Goal: Contribute content: Contribute content

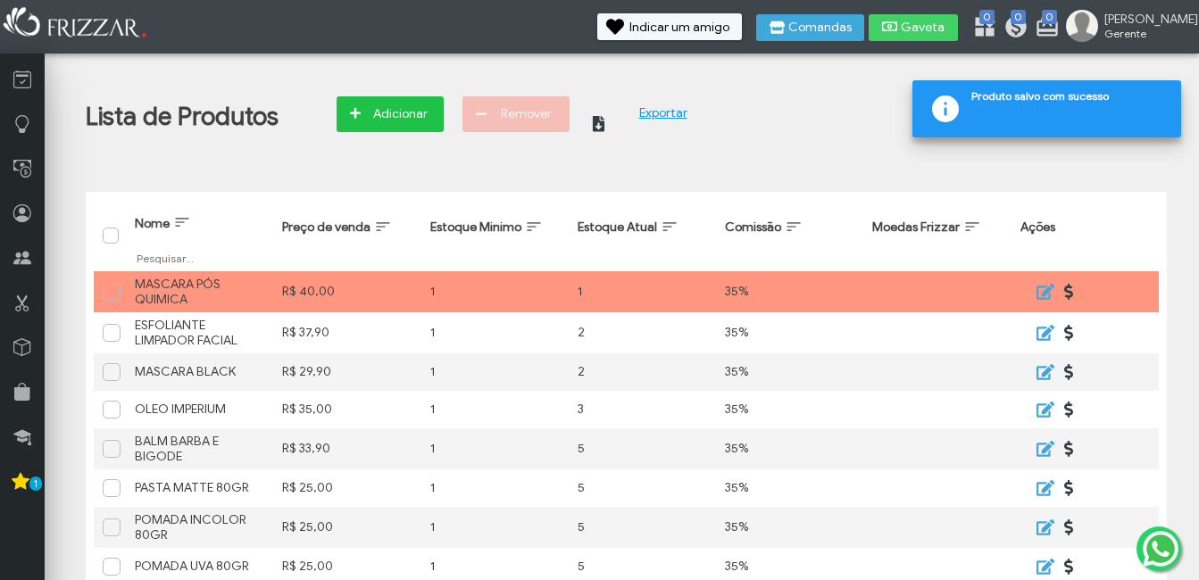
click at [425, 125] on span "Adicionar" at bounding box center [400, 114] width 62 height 27
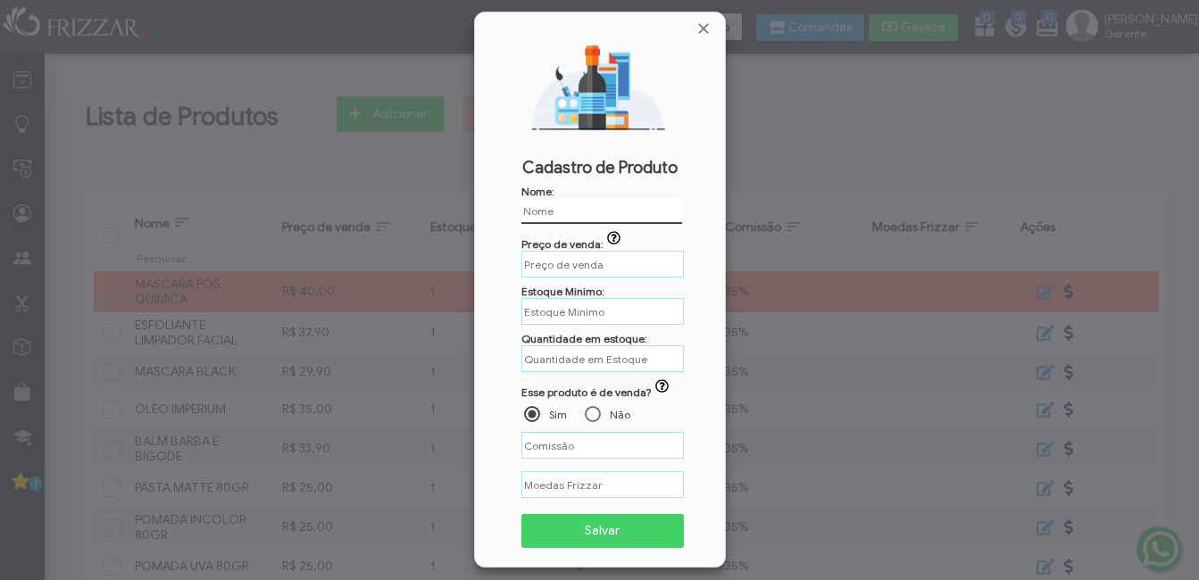
type input "R$"
type input "%"
paste input "PÓ MODELADOR"
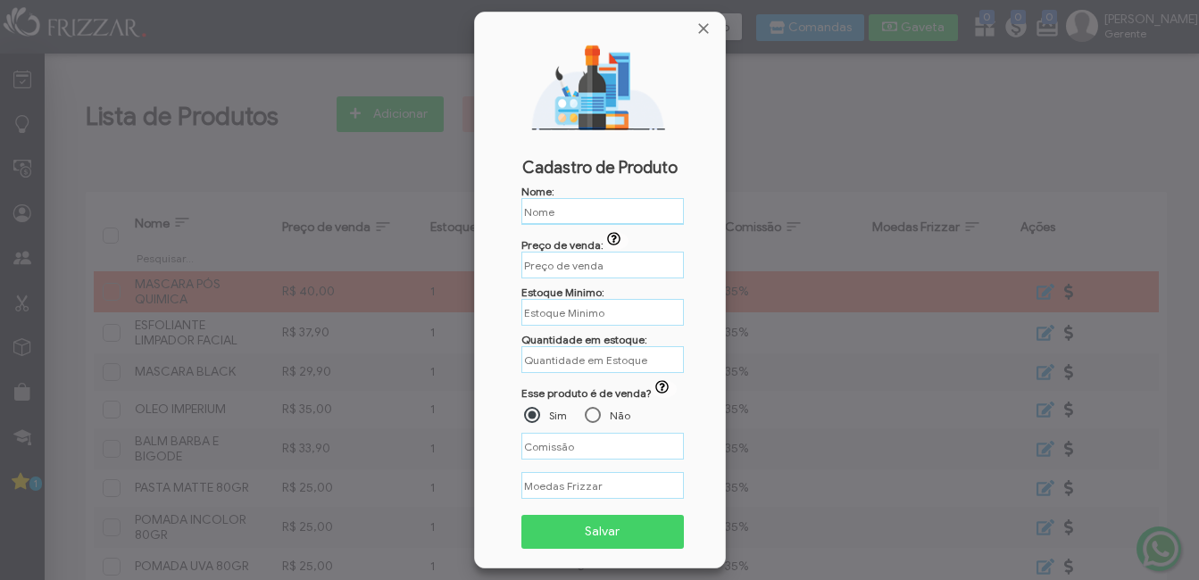
type input "PÓ MODELADOR"
type input "R$"
type input "PÓ MODELADOR"
drag, startPoint x: 559, startPoint y: 258, endPoint x: 559, endPoint y: 270, distance: 12.5
click at [559, 260] on input "R$" at bounding box center [602, 265] width 162 height 27
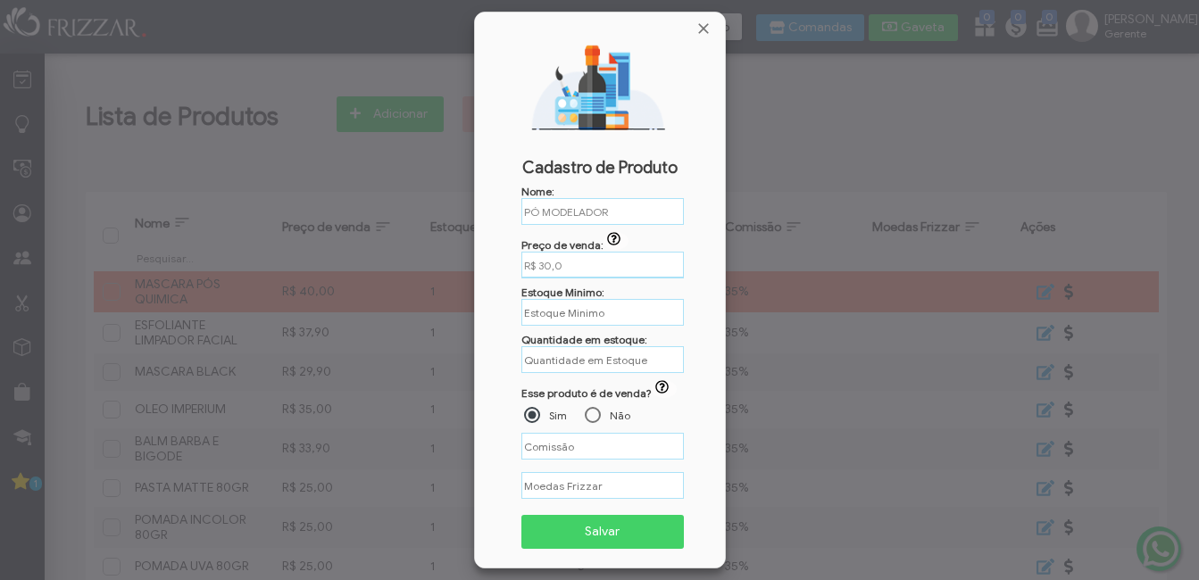
type input "R$ 30,00"
click at [585, 315] on input "text" at bounding box center [602, 312] width 162 height 28
type input "1"
click at [596, 361] on input "text" at bounding box center [602, 359] width 162 height 28
type input "5"
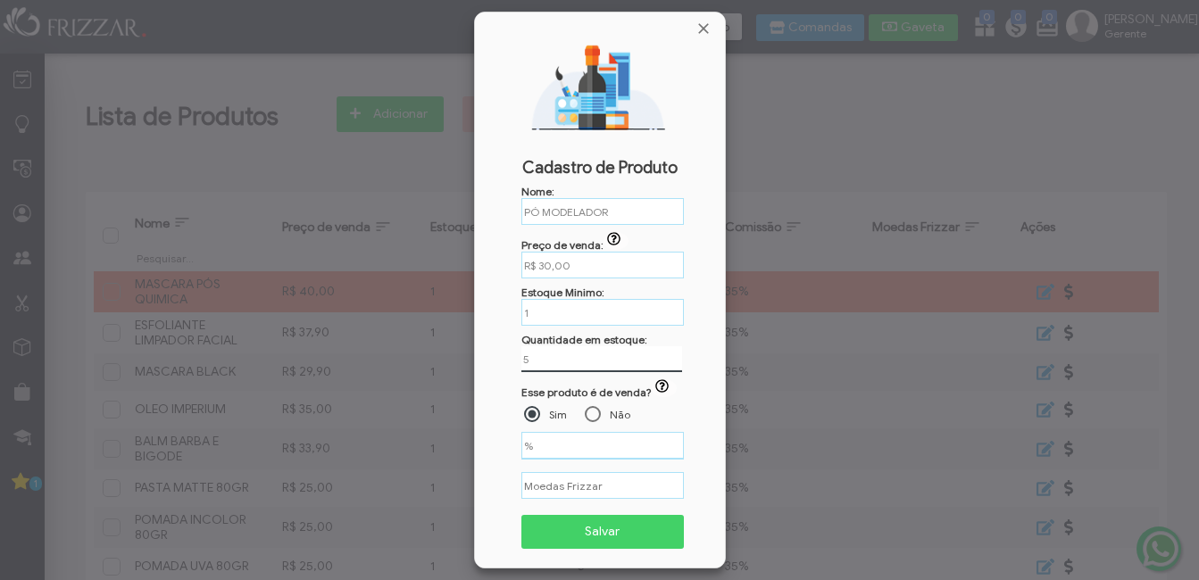
click at [573, 449] on input "%" at bounding box center [602, 446] width 162 height 28
type input "35,00%"
click at [582, 524] on span "Salvar" at bounding box center [603, 532] width 138 height 27
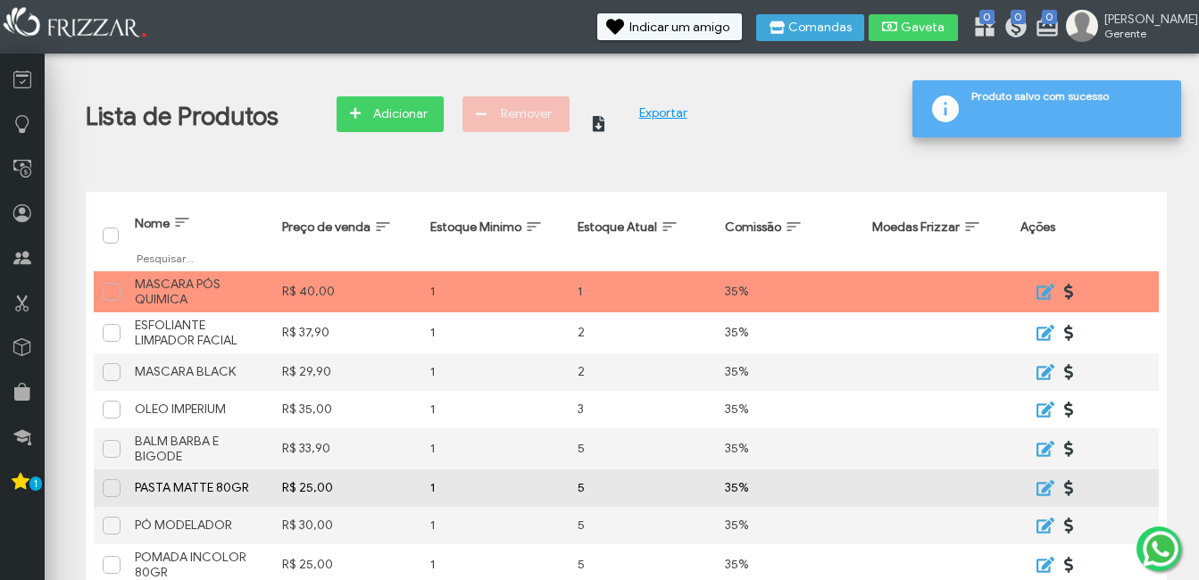
drag, startPoint x: 817, startPoint y: 502, endPoint x: 407, endPoint y: 107, distance: 569.3
click at [407, 107] on span "Adicionar" at bounding box center [400, 114] width 62 height 27
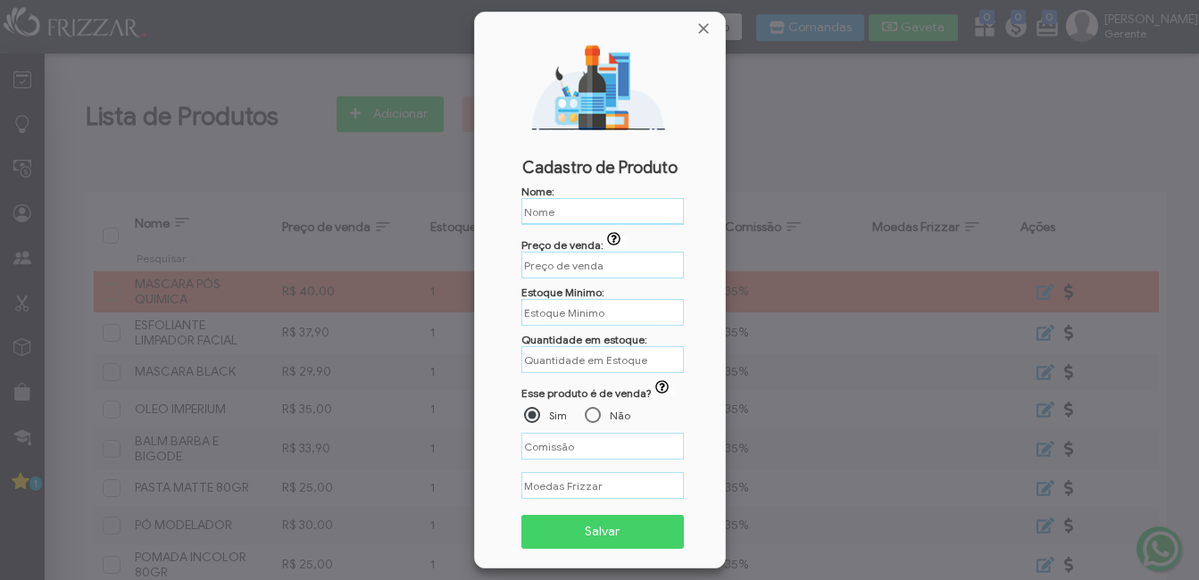
type input "%"
type input "R$"
paste input "SHAMPOO 3 EM 1"
type input "SHAMPOO 3 EM 1"
type input "R$"
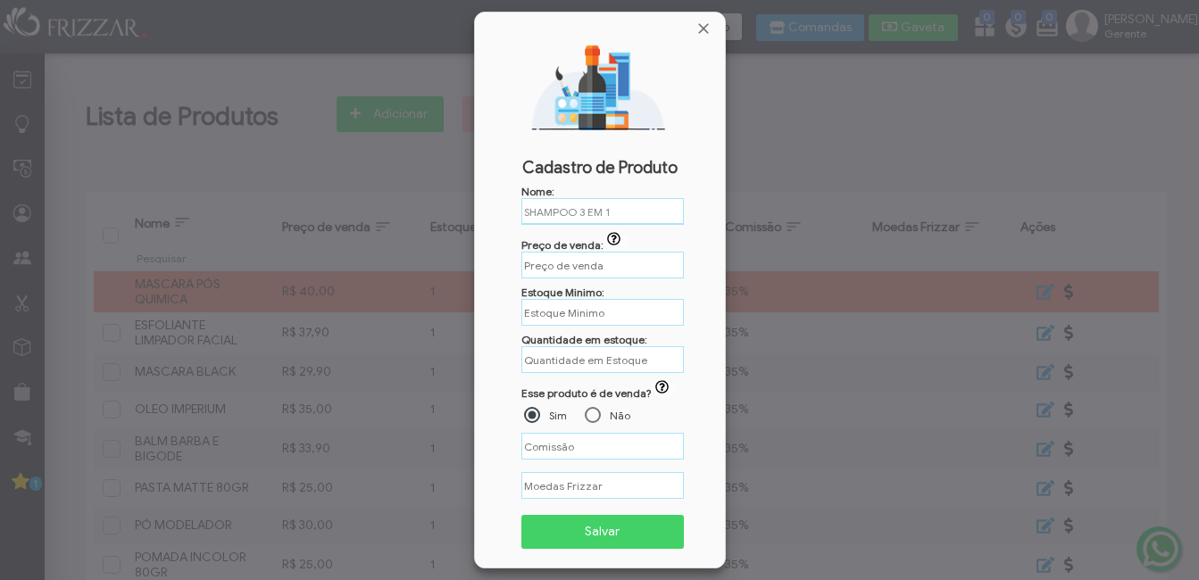
type input "R$"
type input "SHAMPOO 3 EM 1"
click at [556, 268] on input "R$" at bounding box center [602, 265] width 162 height 28
type input "R$ 29,90"
type input "%"
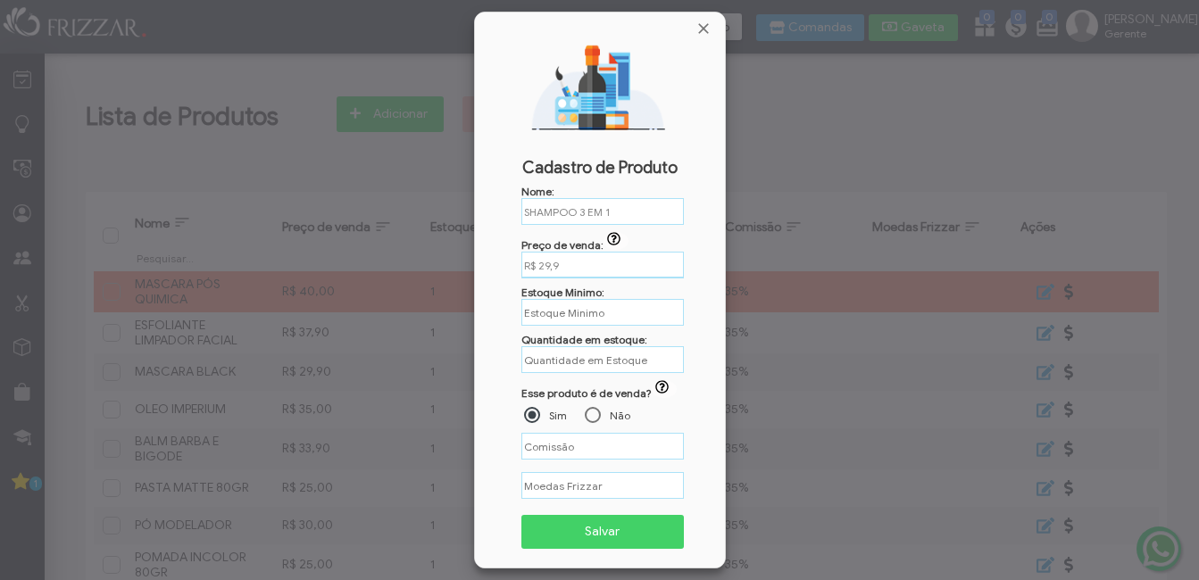
type input "R$ 29,99"
click at [606, 311] on input "text" at bounding box center [602, 312] width 162 height 27
type input "1"
click at [610, 362] on input "text" at bounding box center [602, 359] width 162 height 27
type input "5"
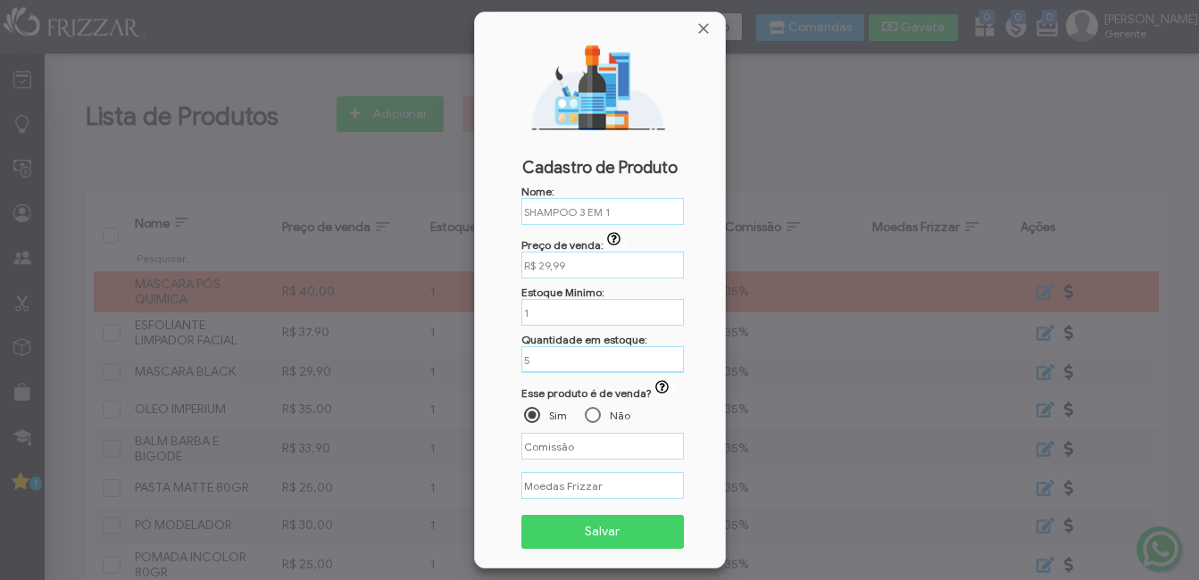
type input "%"
type input "4"
type input "%"
click at [579, 447] on input "%" at bounding box center [602, 446] width 162 height 28
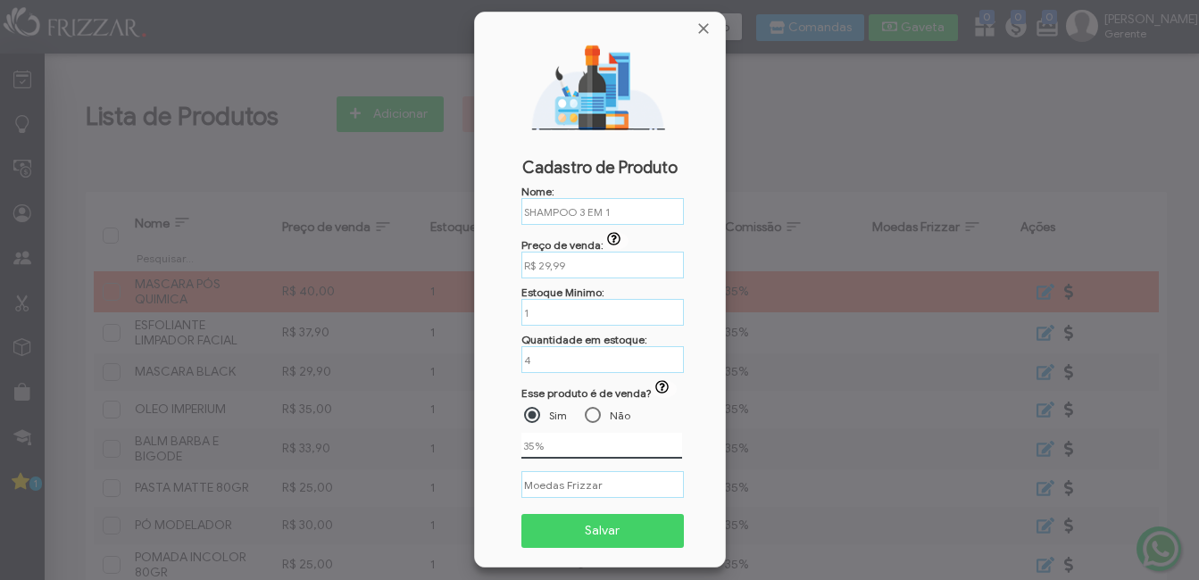
type input "35,00%"
click at [591, 527] on span "Salvar" at bounding box center [603, 531] width 138 height 27
